Goal: Navigation & Orientation: Find specific page/section

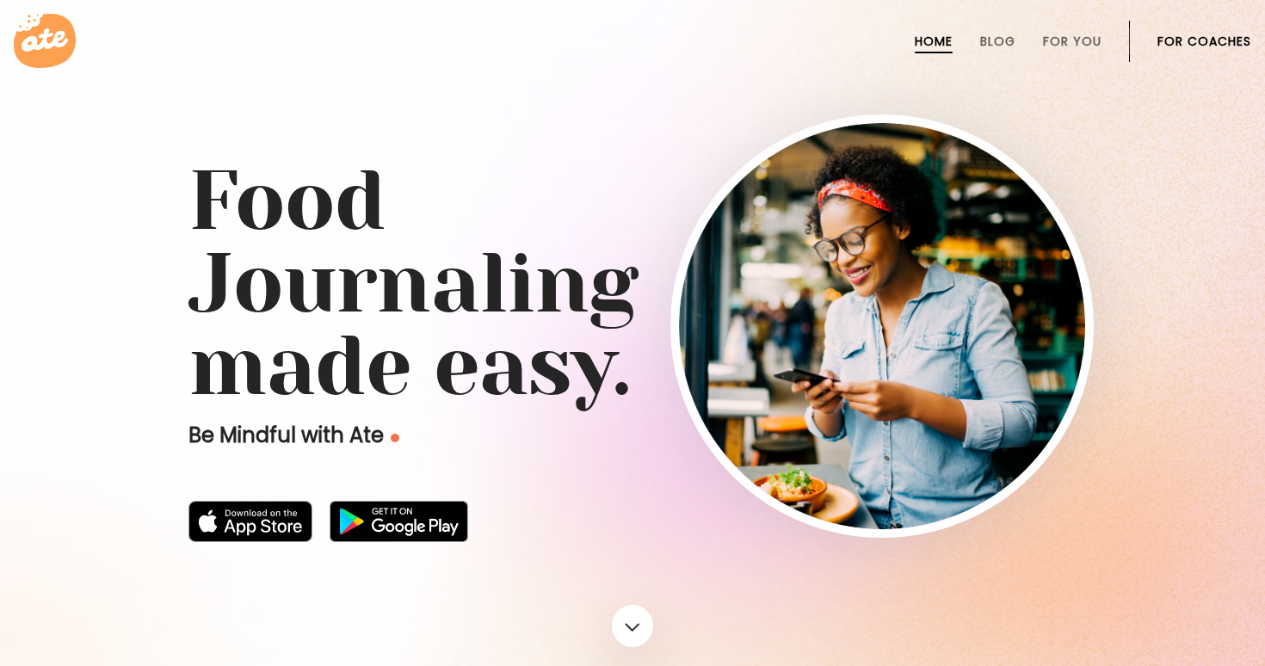
click at [1145, 41] on ul "Home Blog For You For Coaches" at bounding box center [1058, 41] width 385 height 41
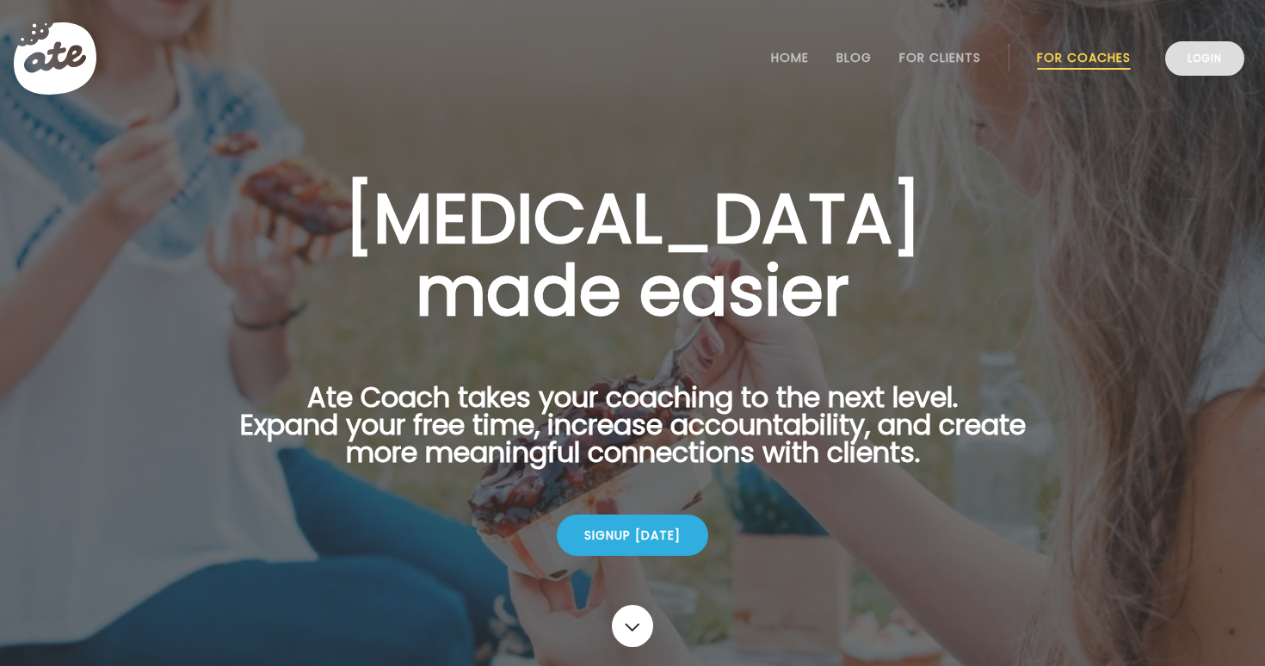
click at [1202, 64] on link "Login" at bounding box center [1204, 58] width 79 height 34
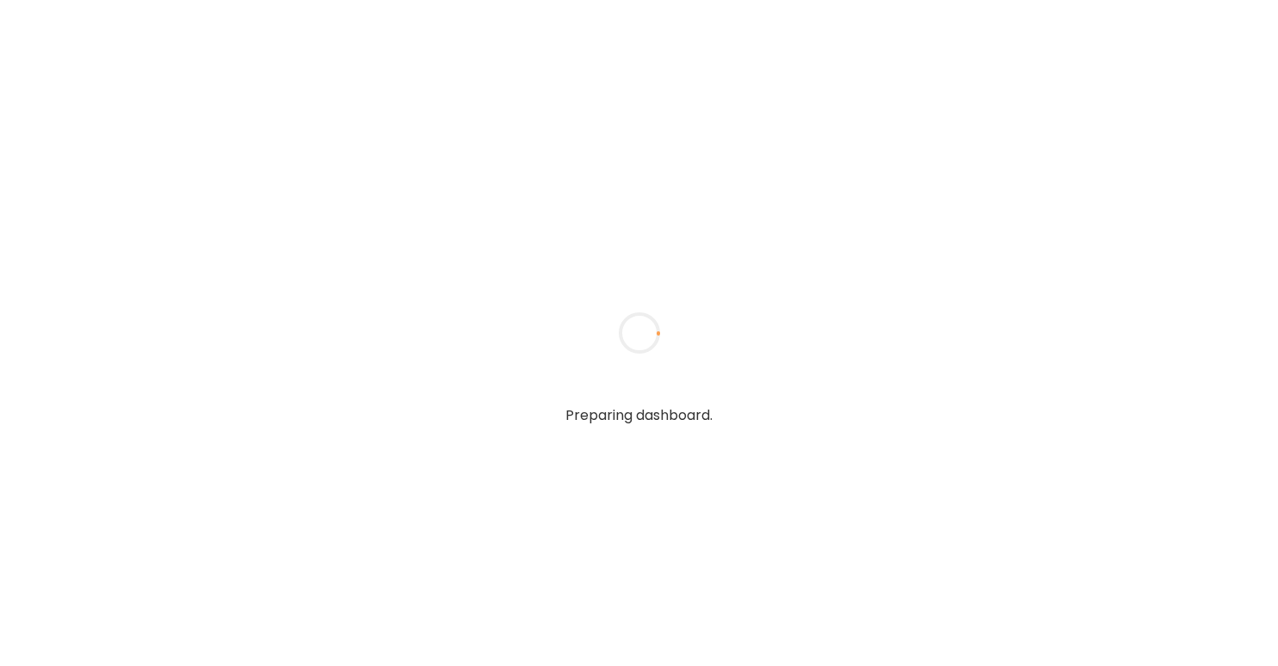
type input "**********"
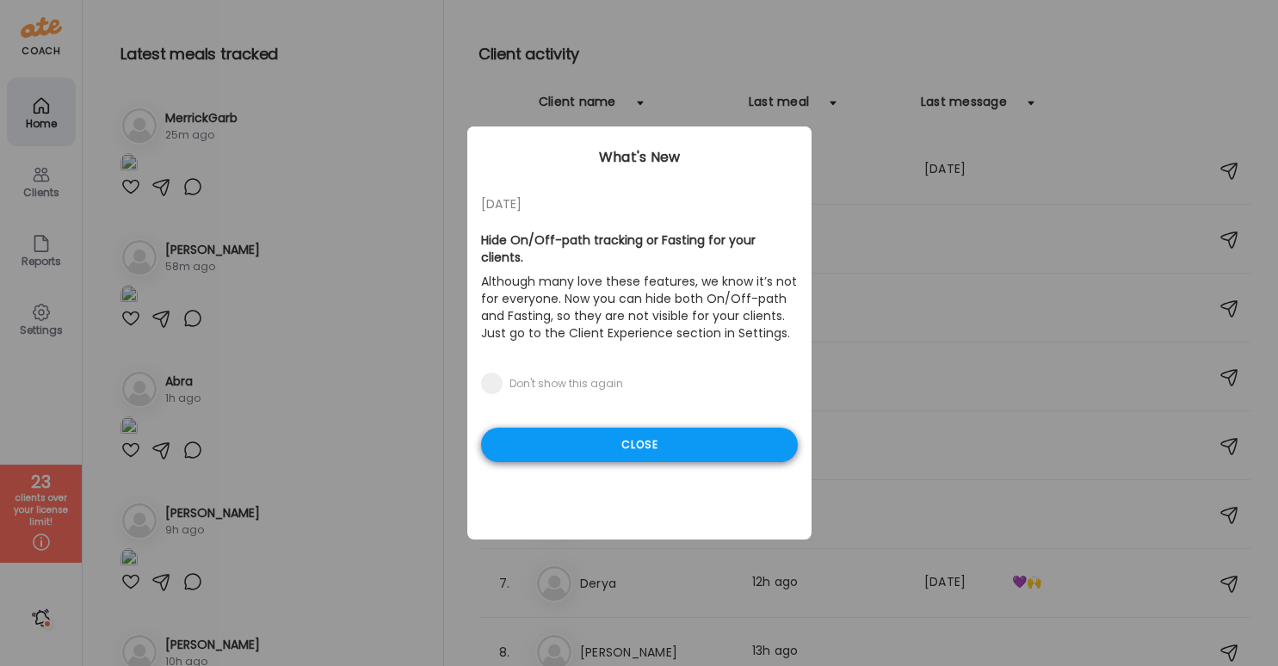
click at [674, 428] on div "Close" at bounding box center [639, 445] width 317 height 34
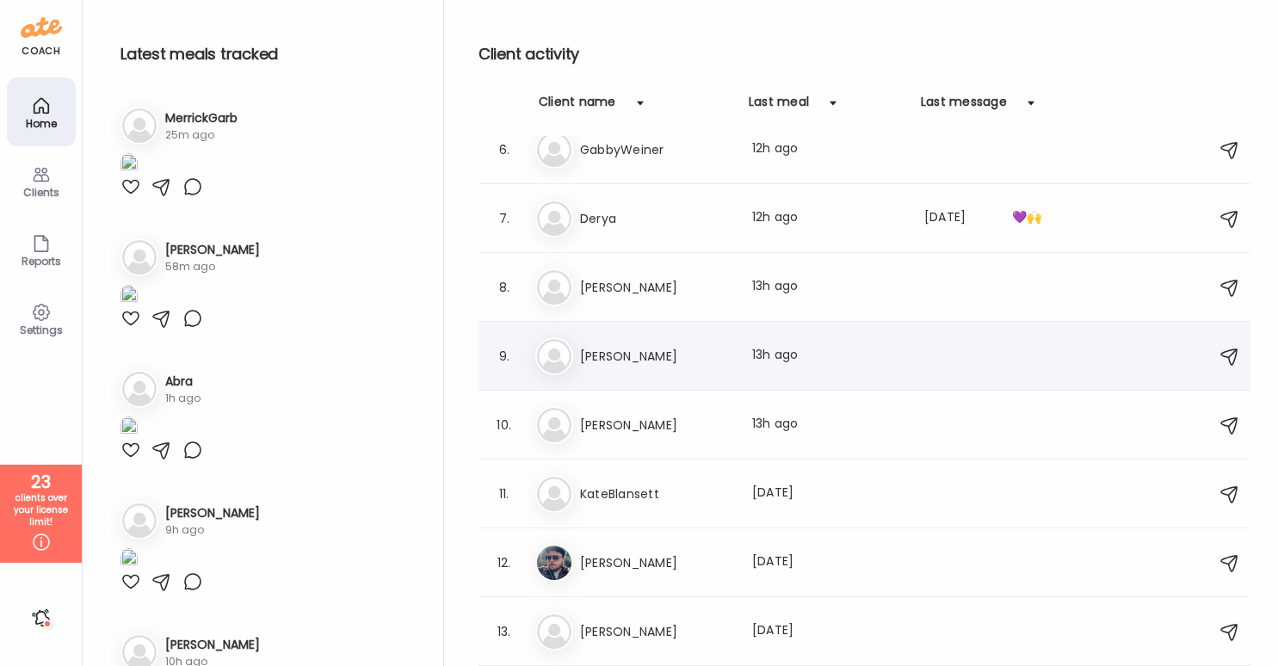
scroll to position [372, 0]
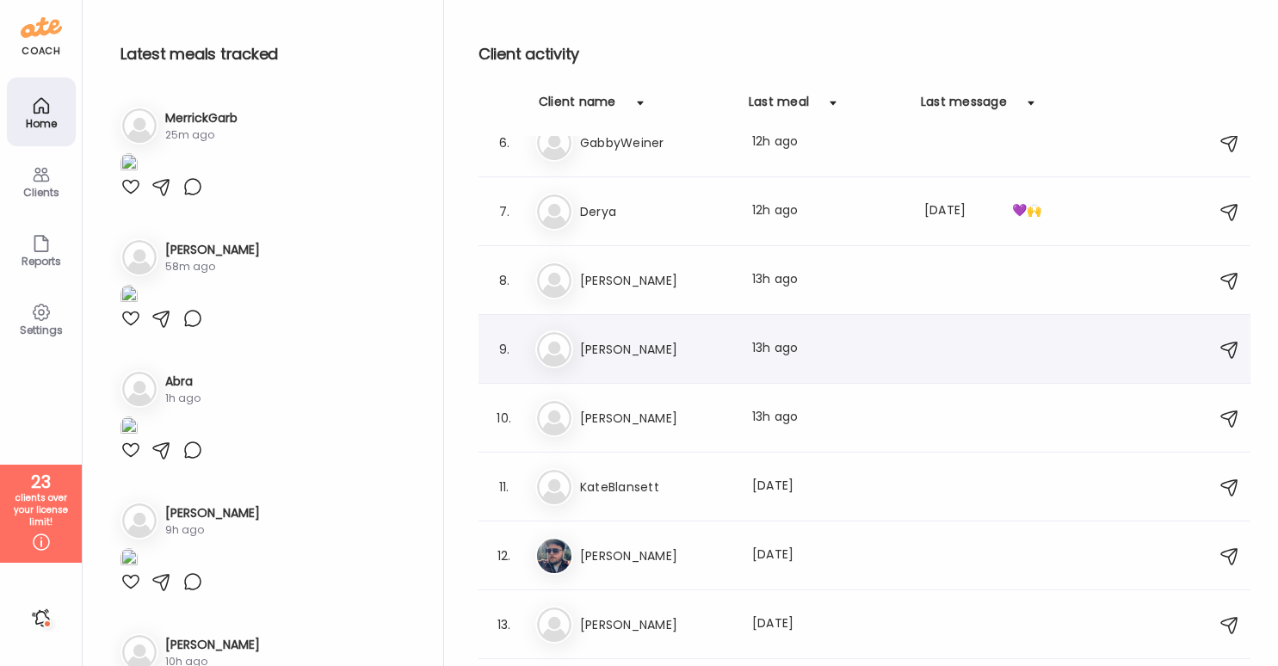
click at [695, 360] on div "Em Emily Callison Last meal: 13h ago" at bounding box center [866, 349] width 663 height 38
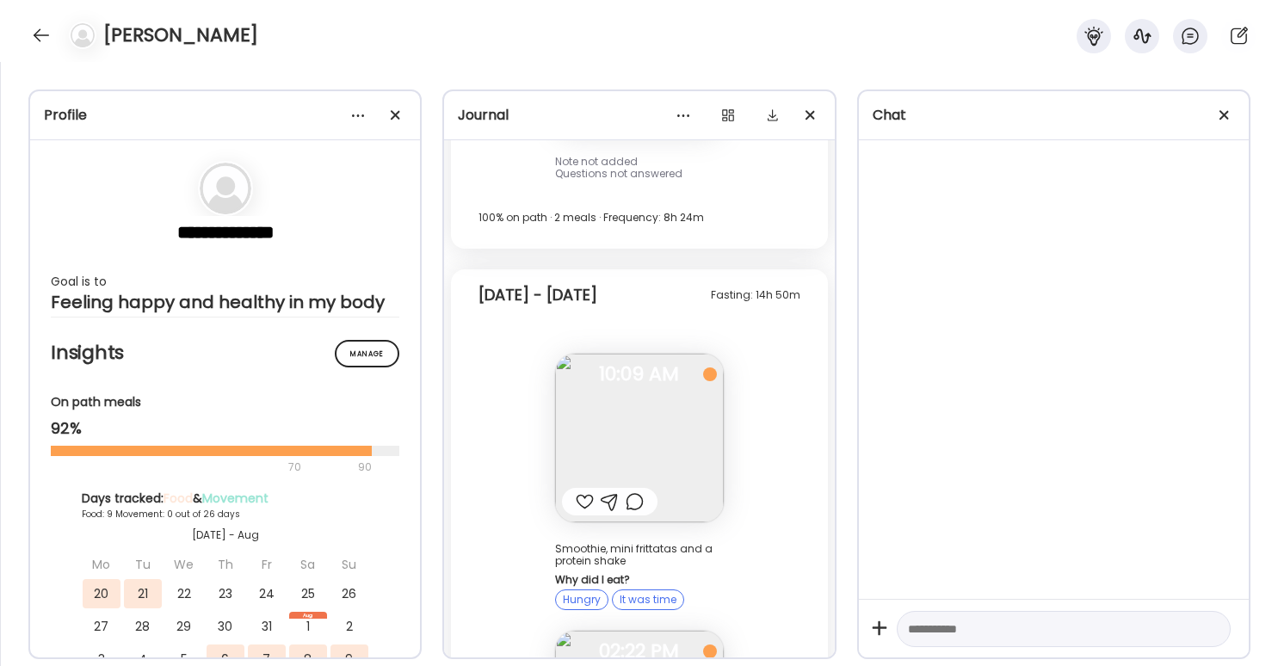
scroll to position [14085, 0]
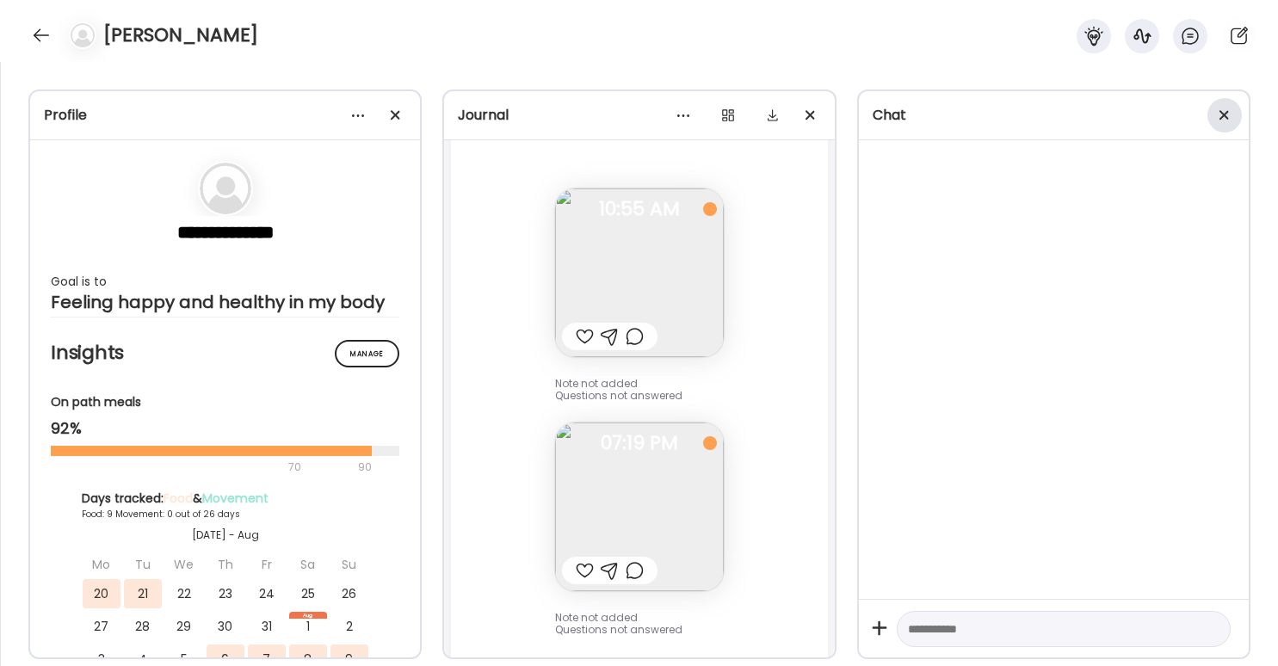
click at [1222, 123] on div at bounding box center [1224, 115] width 34 height 34
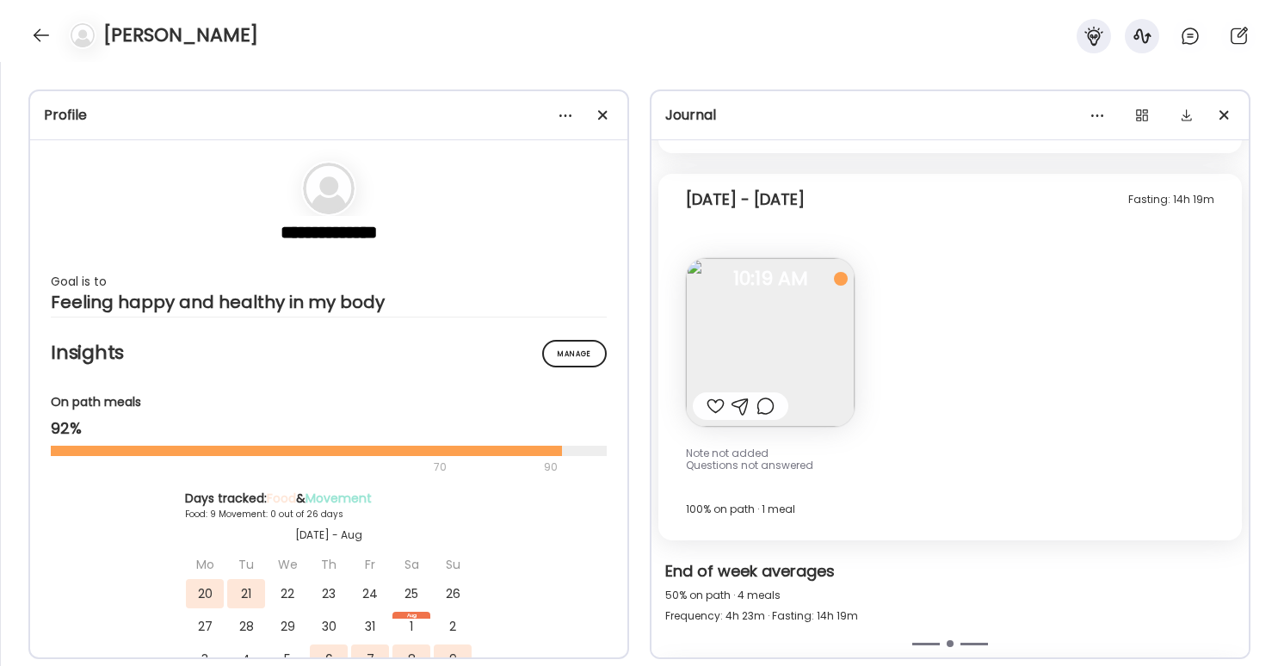
scroll to position [8534, 0]
click at [822, 331] on img at bounding box center [770, 343] width 169 height 169
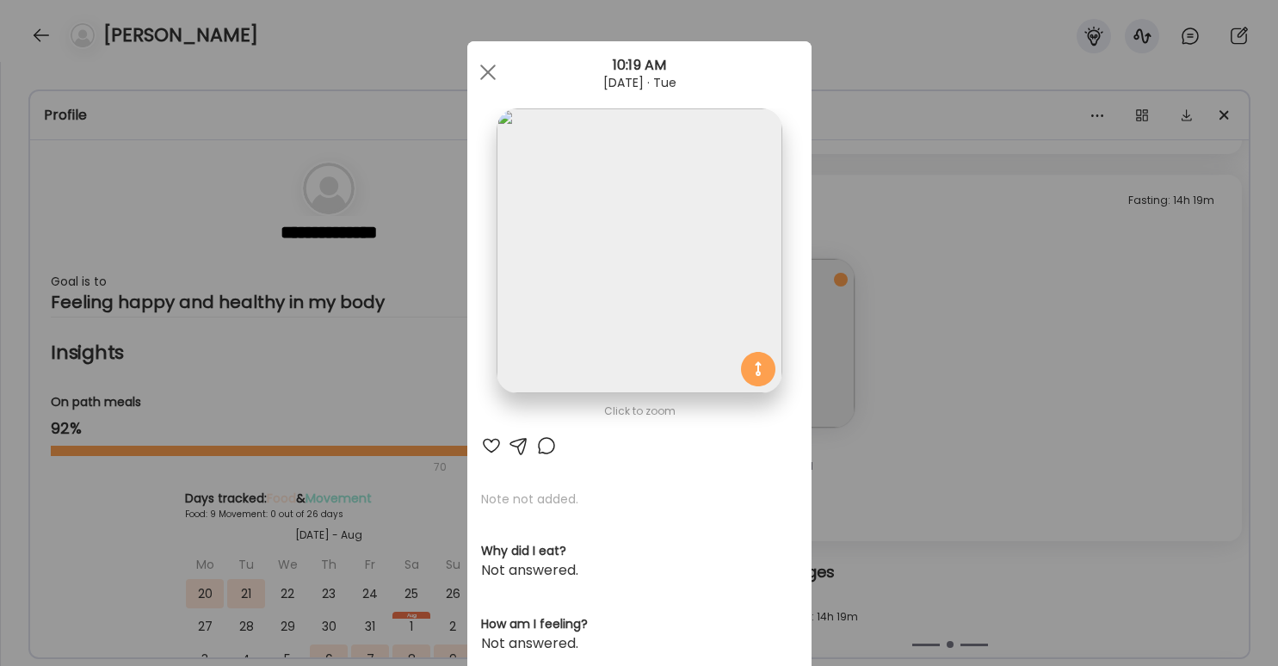
click at [951, 323] on div "Ate Coach Dashboard Wahoo! It’s official Take a moment to set up your Coach Pro…" at bounding box center [639, 333] width 1278 height 666
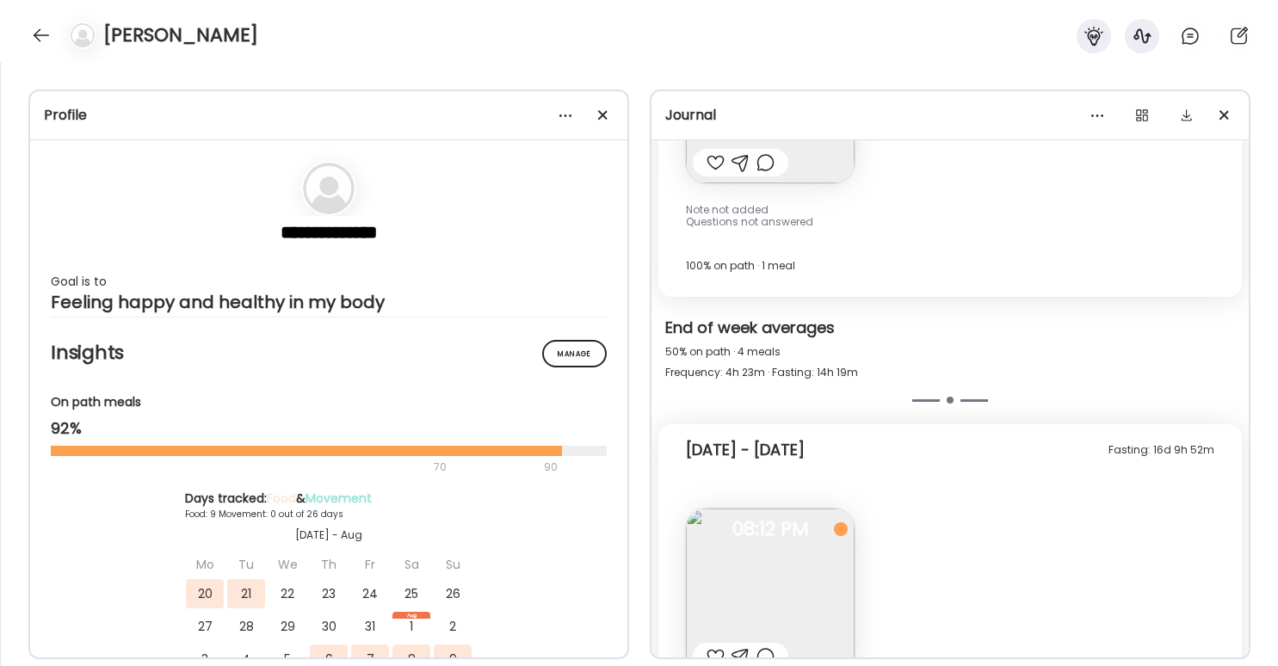
scroll to position [8831, 0]
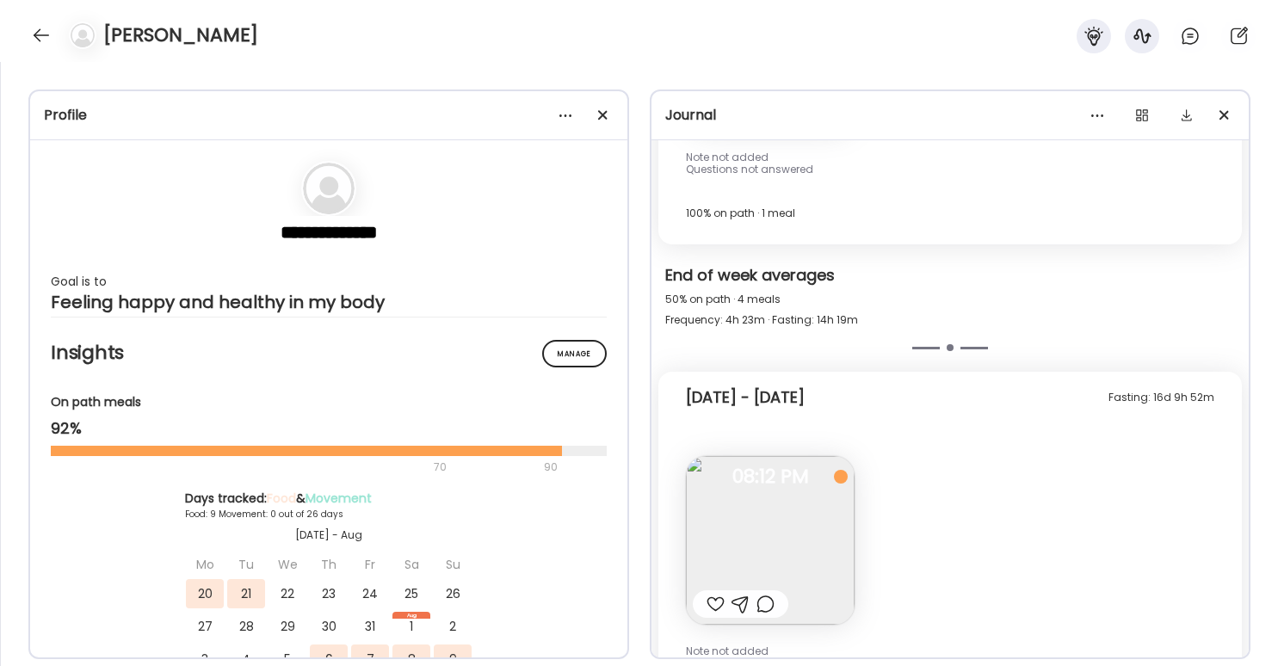
click at [797, 562] on img at bounding box center [770, 540] width 169 height 169
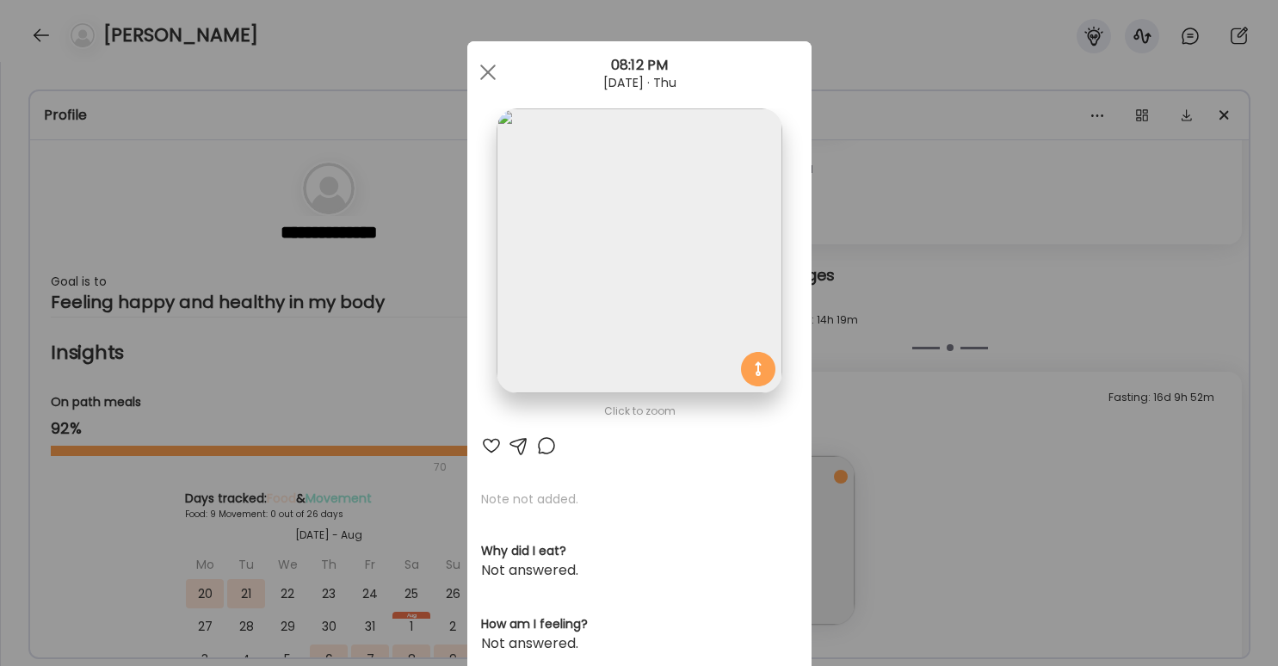
click at [1019, 513] on div "Ate Coach Dashboard Wahoo! It’s official Take a moment to set up your Coach Pro…" at bounding box center [639, 333] width 1278 height 666
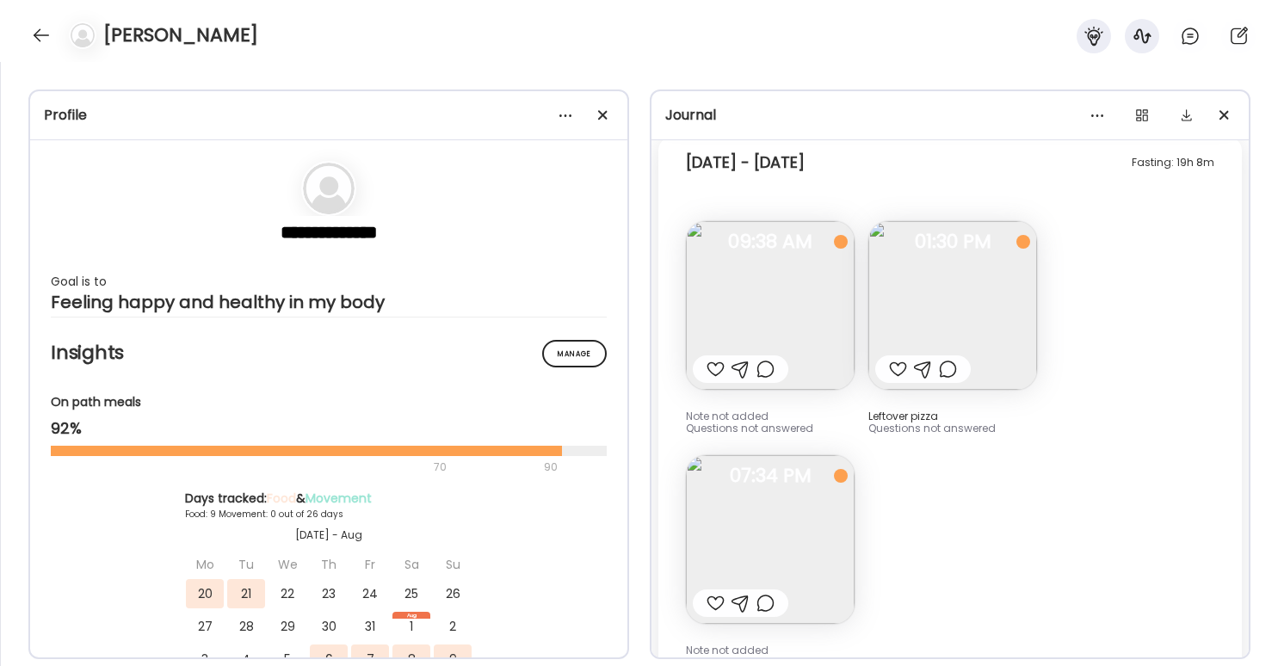
scroll to position [9842, 0]
click at [812, 508] on img at bounding box center [770, 537] width 169 height 169
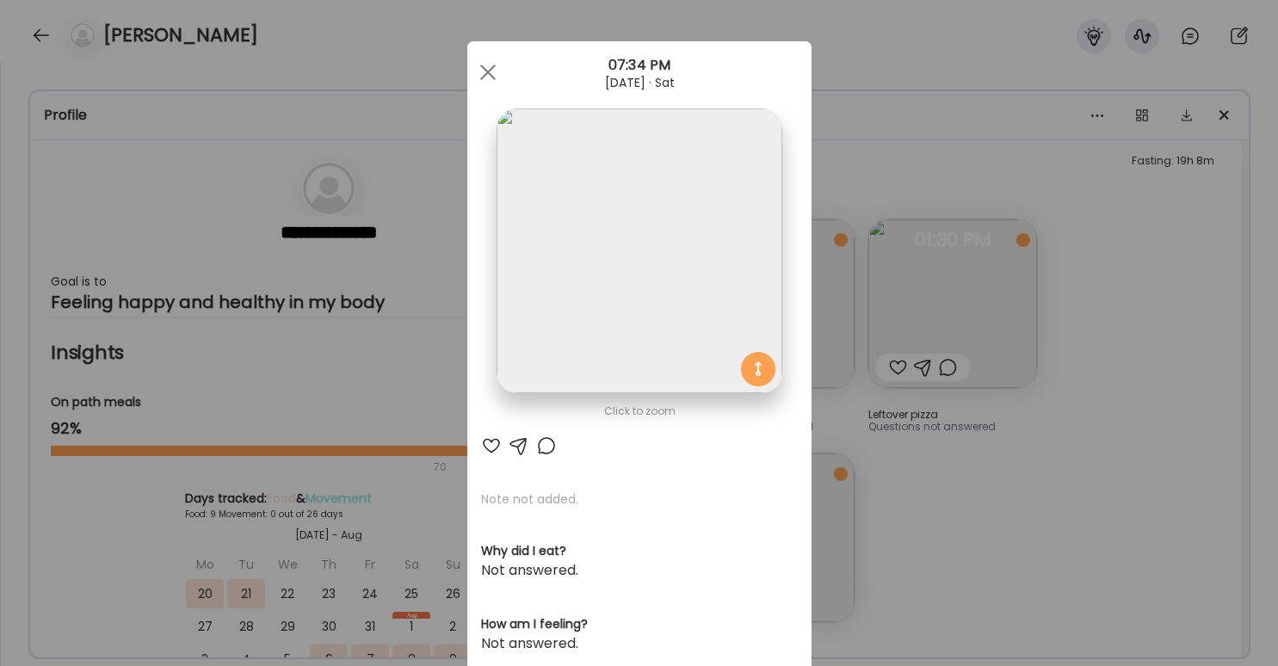
click at [1010, 453] on div "Ate Coach Dashboard Wahoo! It’s official Take a moment to set up your Coach Pro…" at bounding box center [639, 333] width 1278 height 666
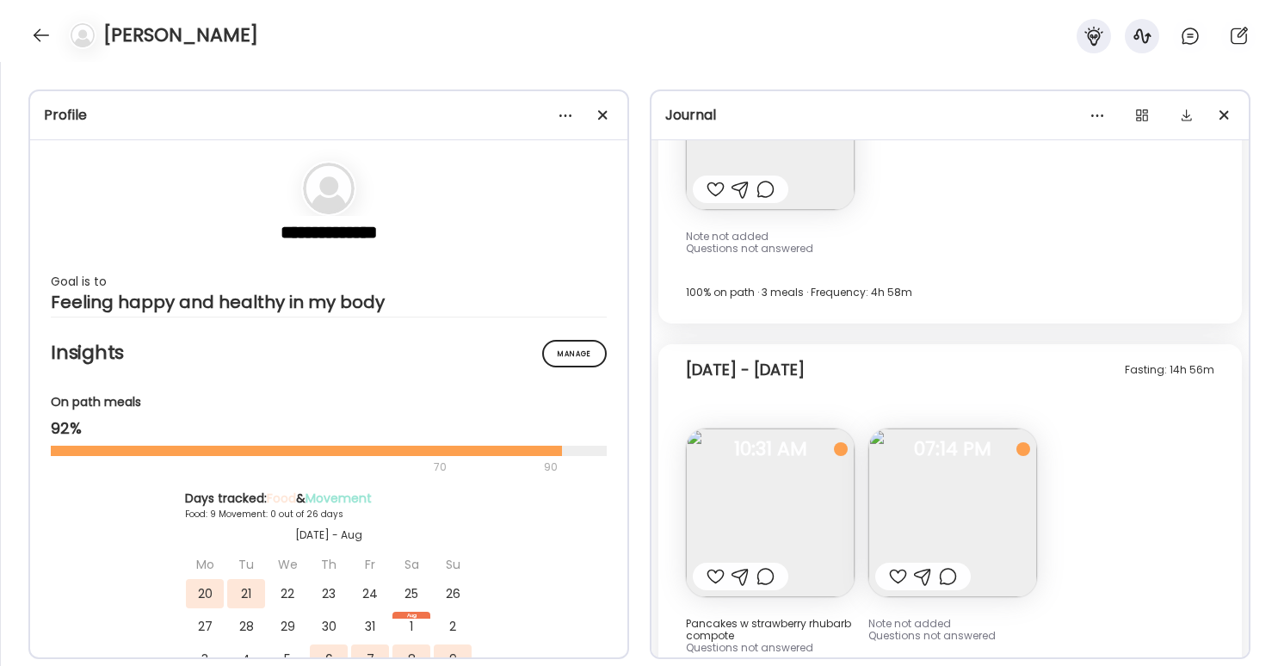
scroll to position [10264, 0]
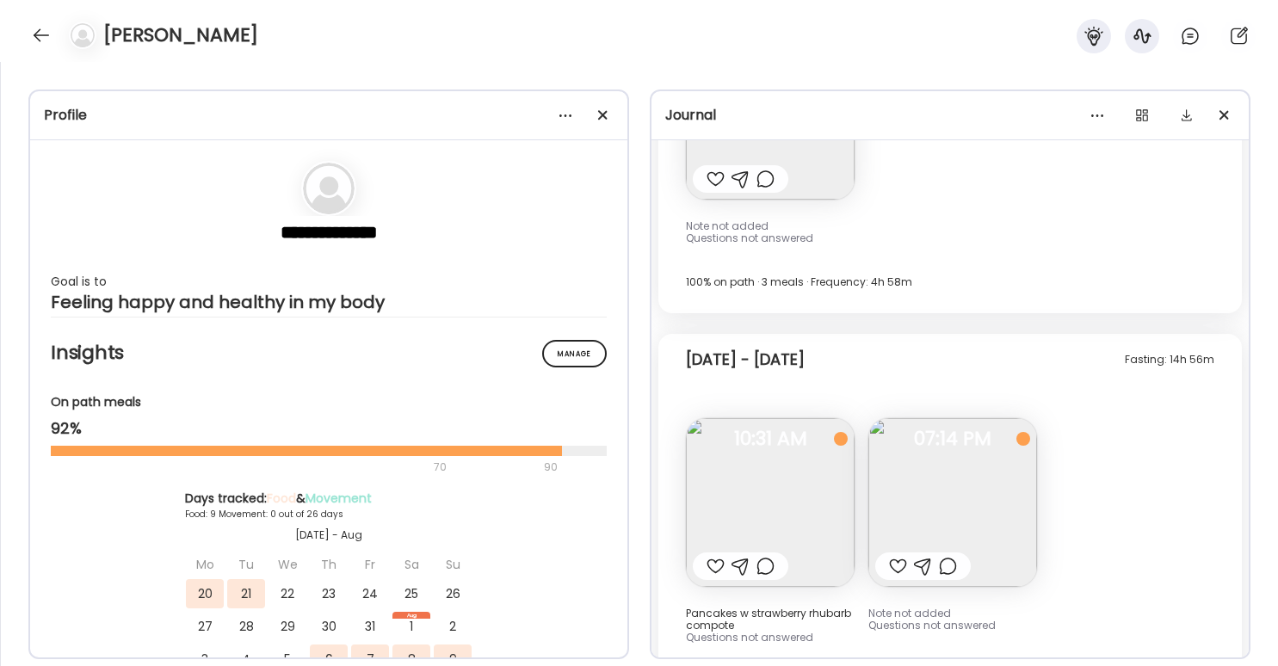
click at [1002, 488] on img at bounding box center [952, 502] width 169 height 169
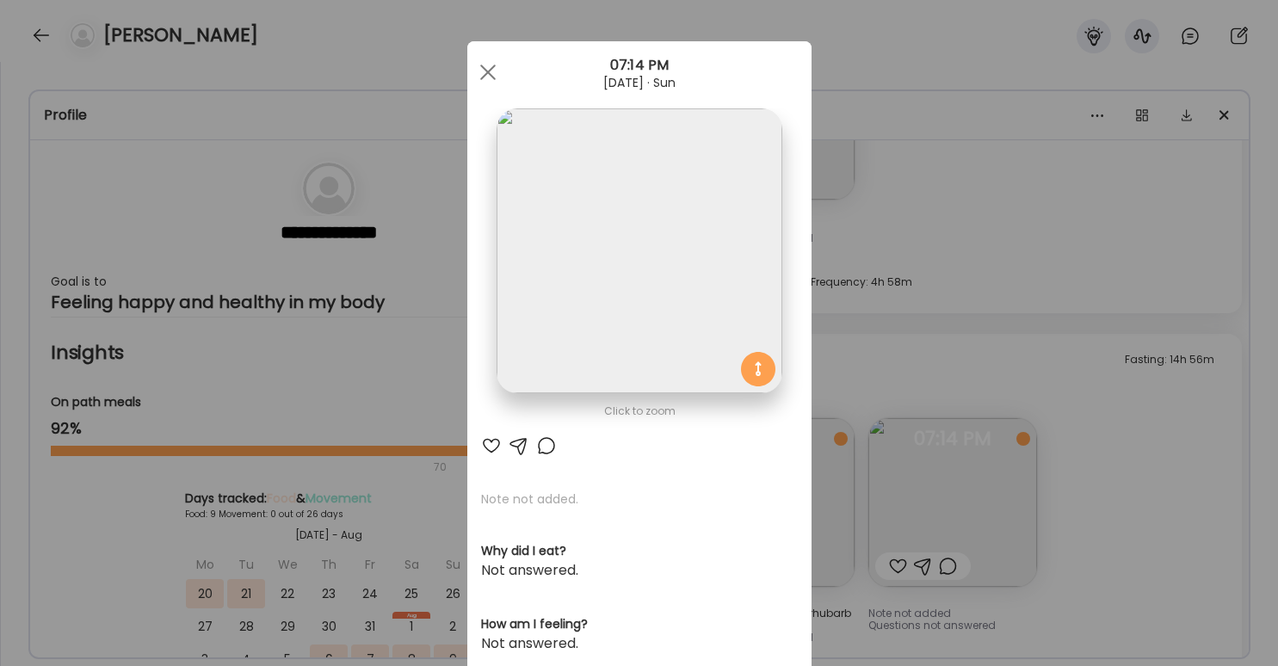
click at [1160, 546] on div "Ate Coach Dashboard Wahoo! It’s official Take a moment to set up your Coach Pro…" at bounding box center [639, 333] width 1278 height 666
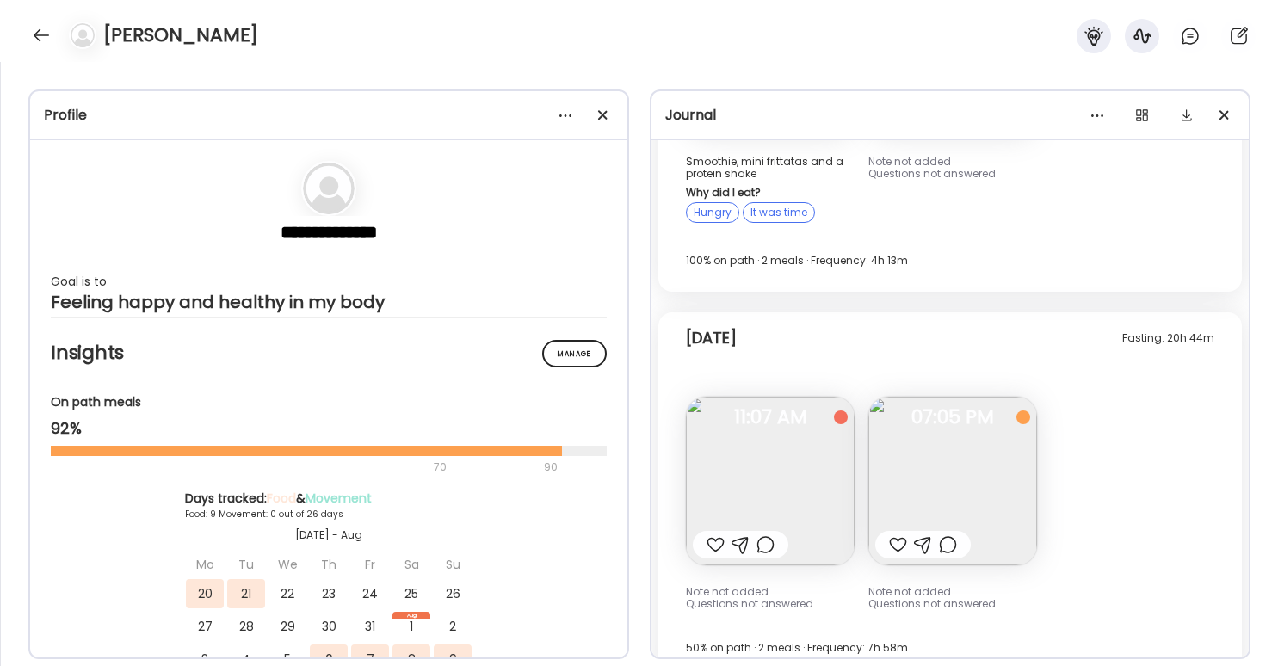
scroll to position [11637, 0]
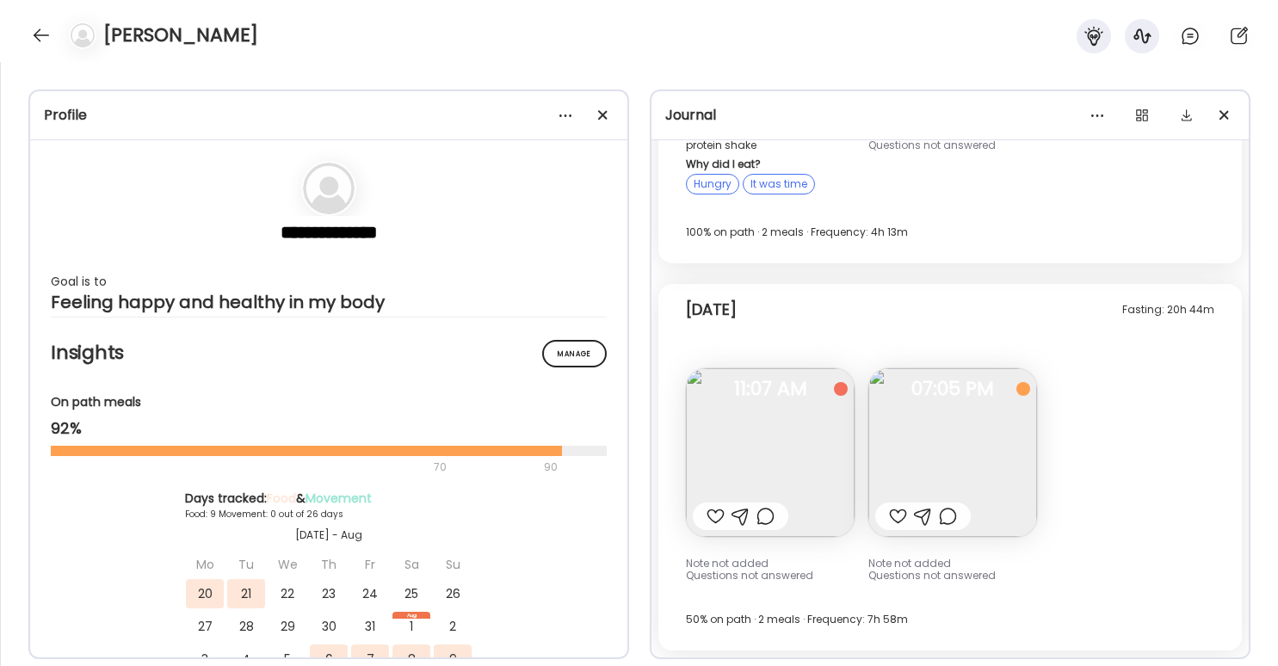
click at [26, 36] on div "Emily Callison" at bounding box center [639, 31] width 1278 height 62
click at [39, 42] on div at bounding box center [42, 36] width 28 height 28
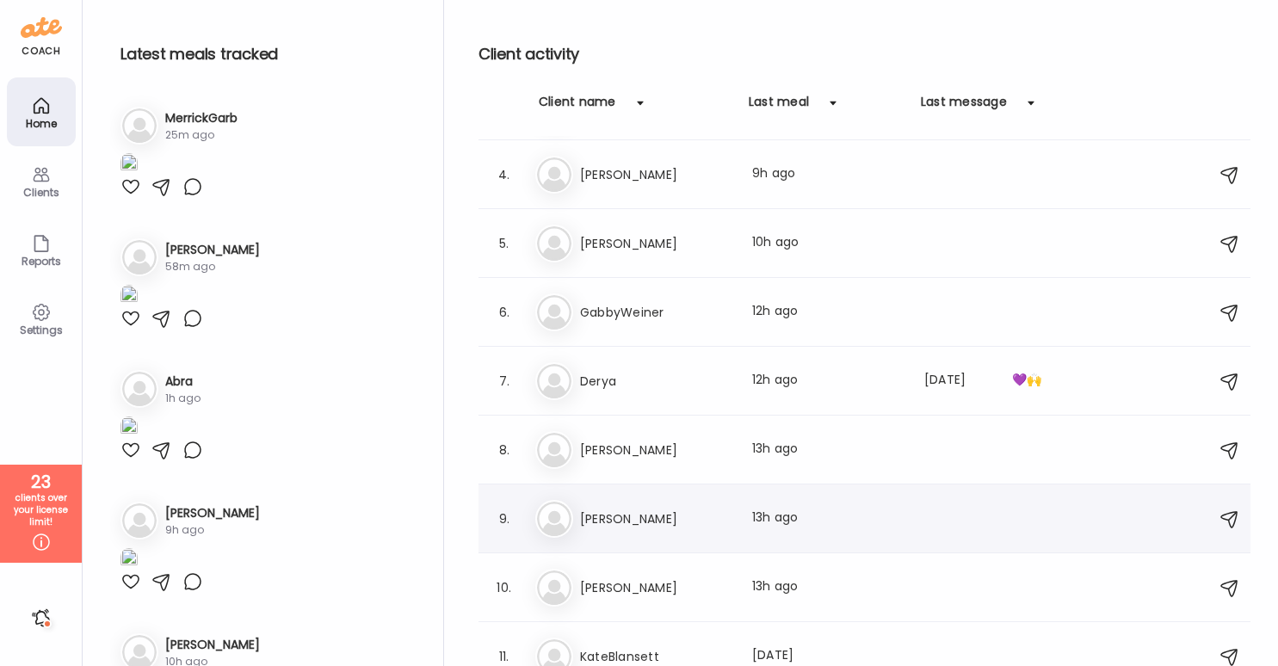
scroll to position [0, 0]
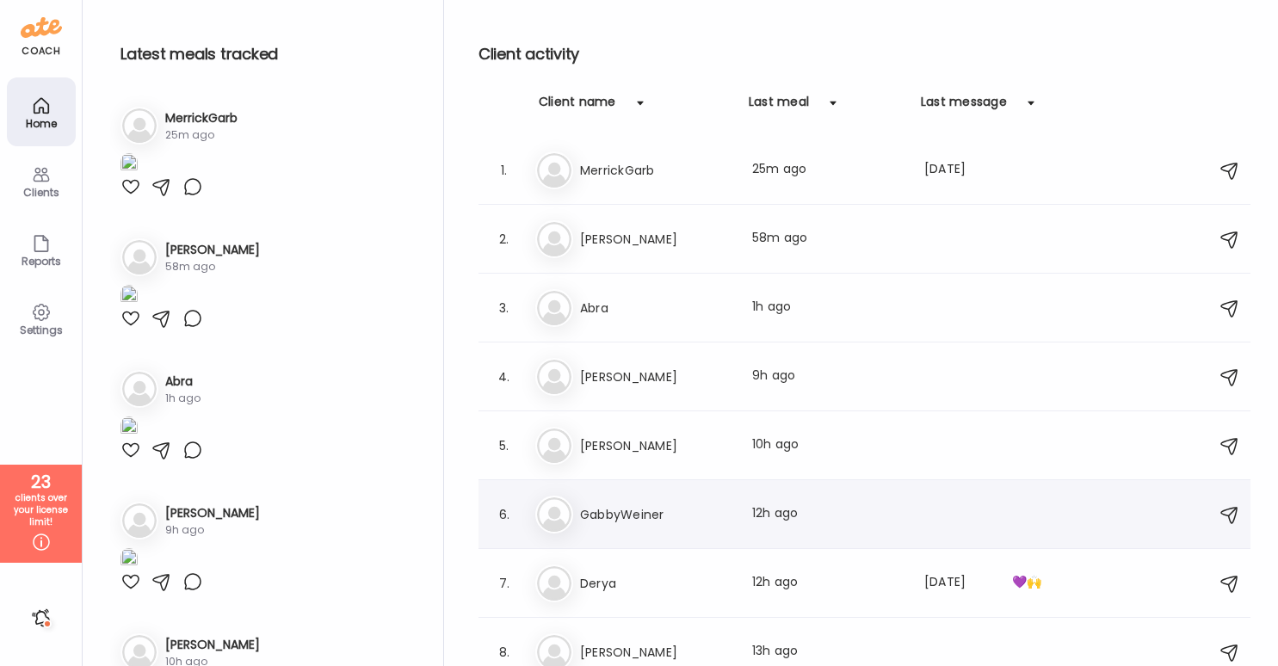
click at [694, 497] on div "Ga GabbyWeiner Last meal: 12h ago" at bounding box center [866, 515] width 663 height 38
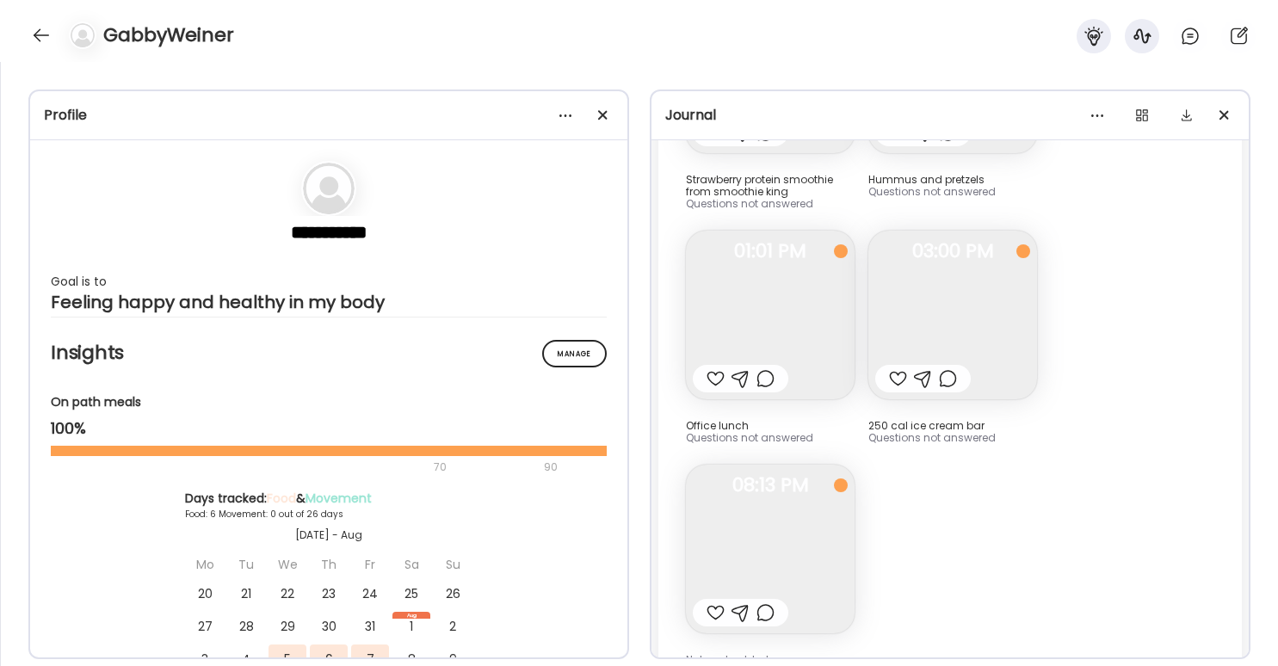
scroll to position [9641, 0]
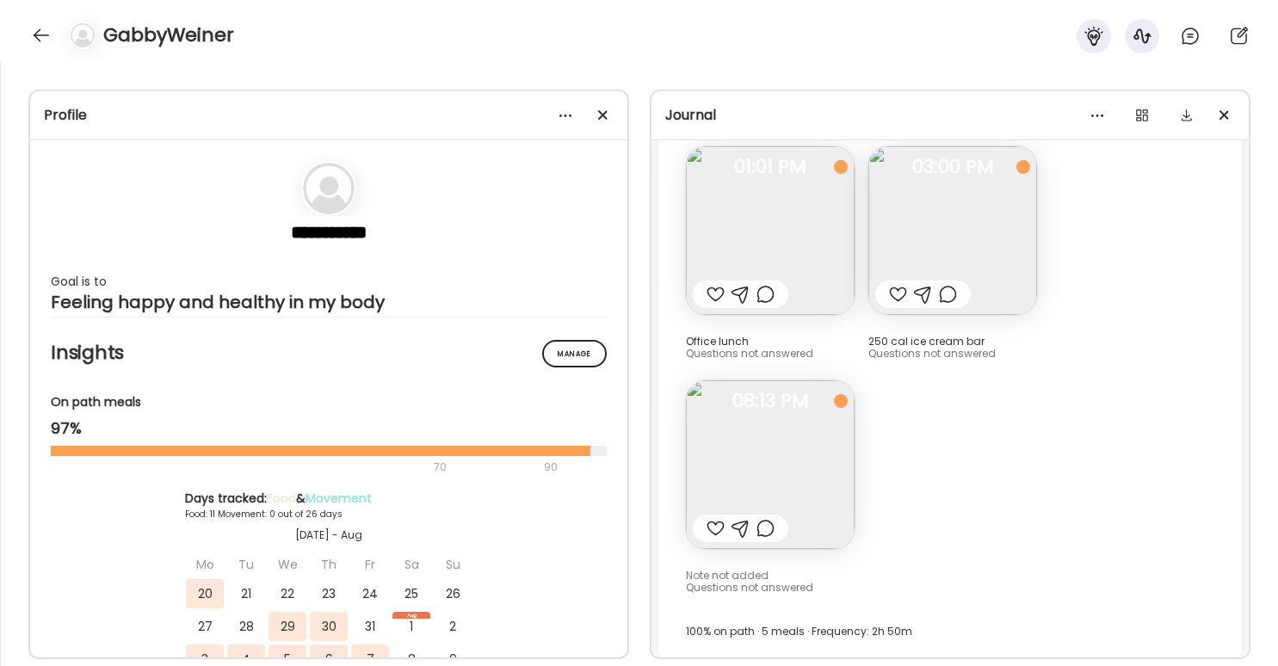
click at [806, 452] on img at bounding box center [770, 464] width 169 height 169
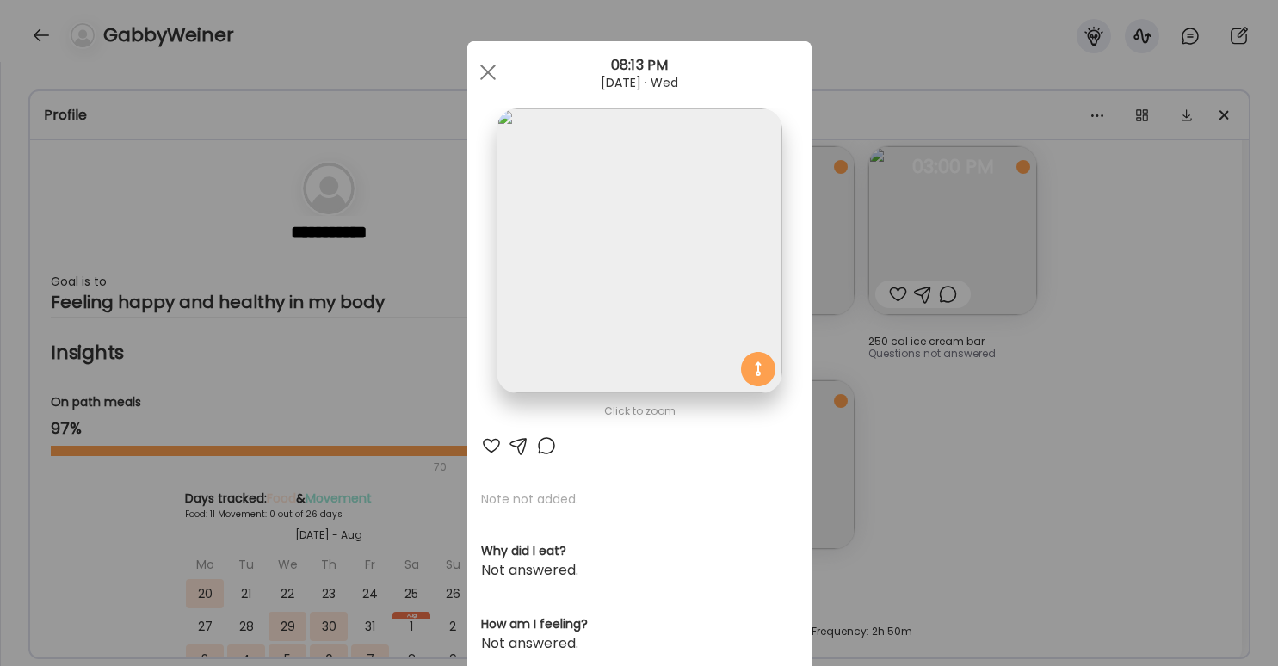
click at [898, 459] on div "Ate Coach Dashboard Wahoo! It’s official Take a moment to set up your Coach Pro…" at bounding box center [639, 333] width 1278 height 666
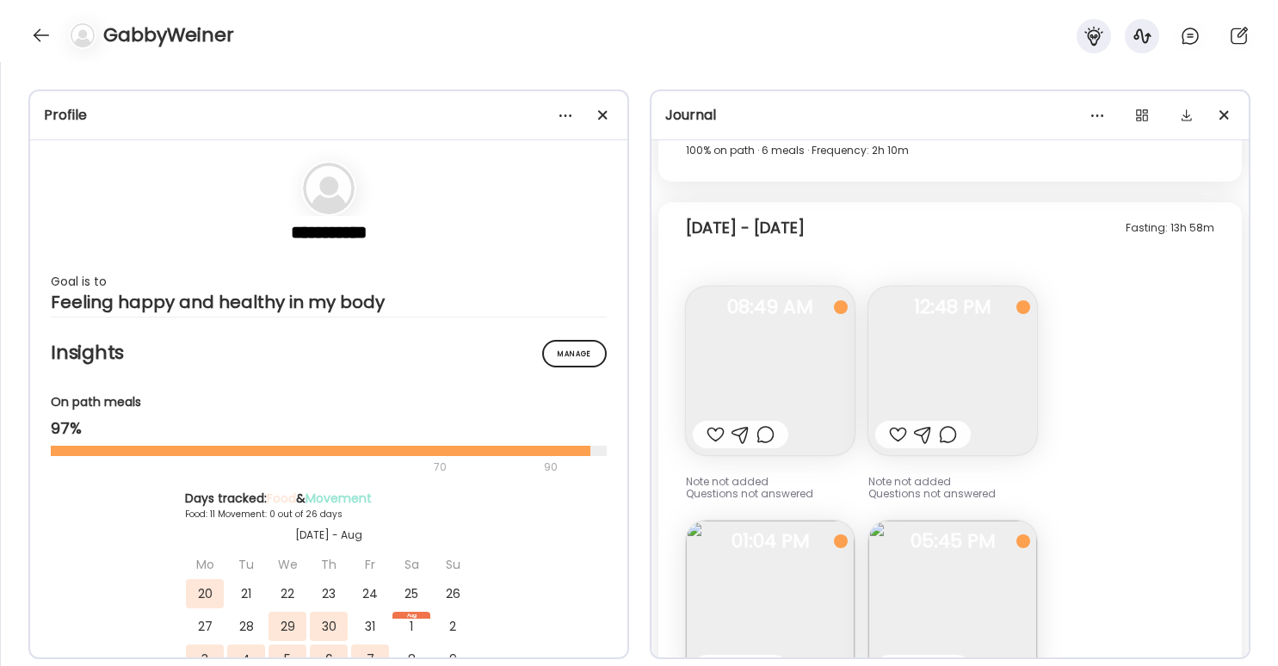
scroll to position [2516, 0]
